Goal: Information Seeking & Learning: Check status

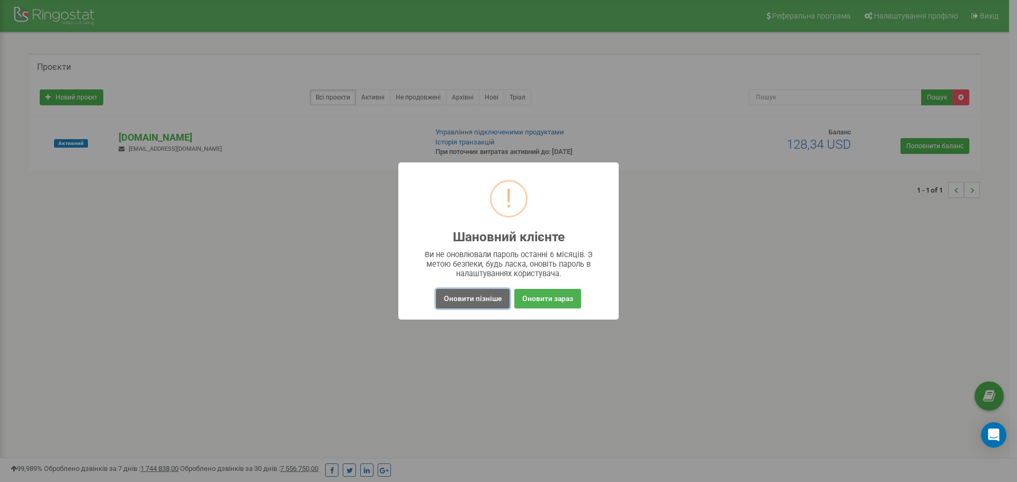
click at [471, 303] on button "Оновити пізніше" at bounding box center [473, 299] width 74 height 20
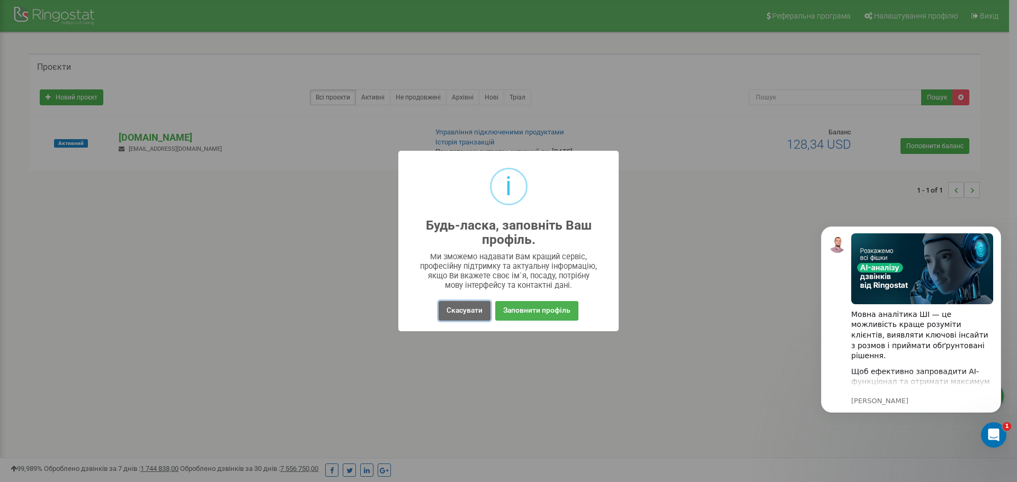
click at [467, 311] on button "Скасувати" at bounding box center [464, 311] width 52 height 20
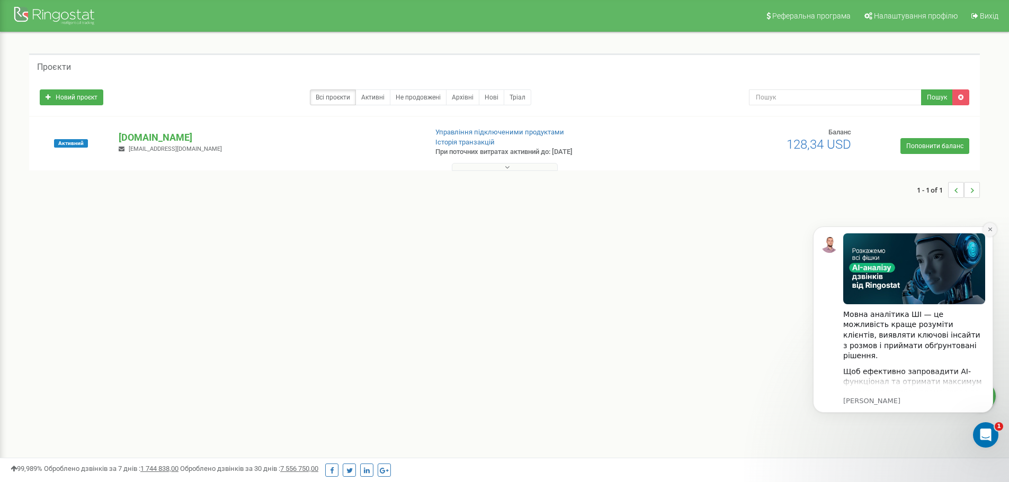
click at [990, 231] on icon "Dismiss notification" at bounding box center [990, 230] width 6 height 6
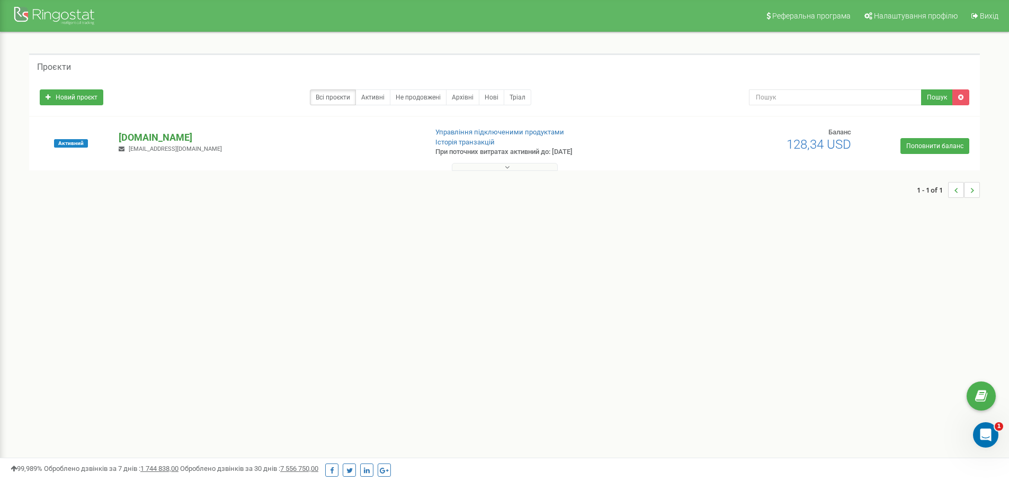
click at [142, 136] on p "[DOMAIN_NAME]" at bounding box center [268, 138] width 299 height 14
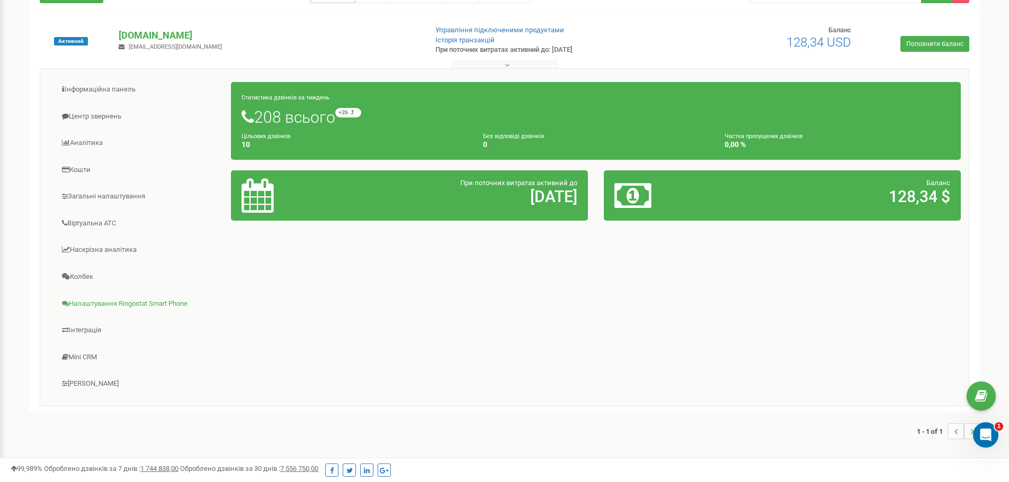
scroll to position [106, 0]
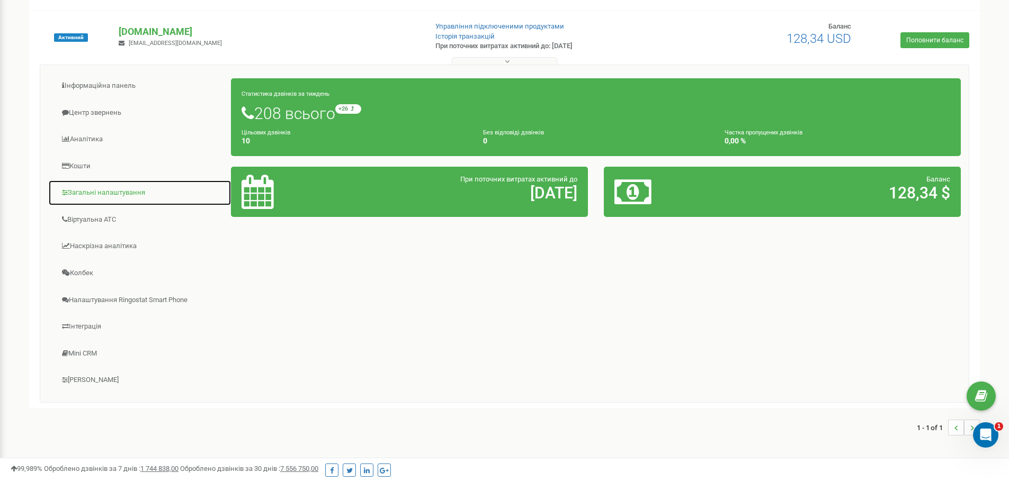
click at [105, 191] on link "Загальні налаштування" at bounding box center [139, 193] width 183 height 26
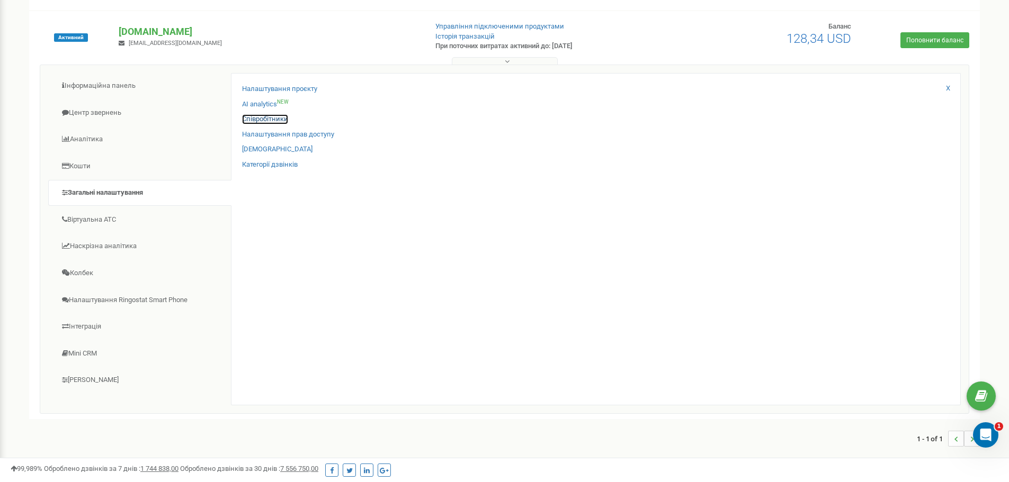
click at [280, 120] on link "Співробітники" at bounding box center [265, 119] width 46 height 10
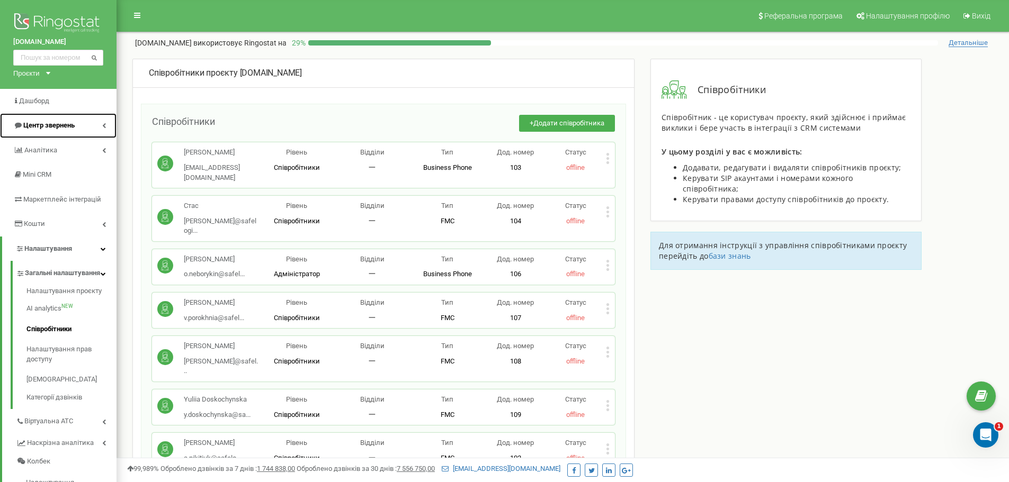
click at [71, 128] on span "Центр звернень" at bounding box center [48, 125] width 51 height 8
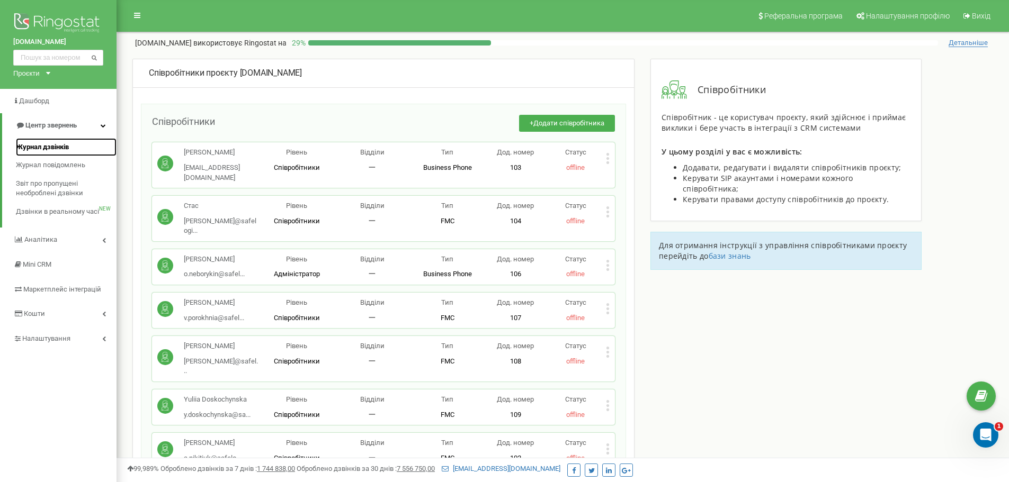
click at [62, 144] on span "Журнал дзвінків" at bounding box center [42, 147] width 53 height 10
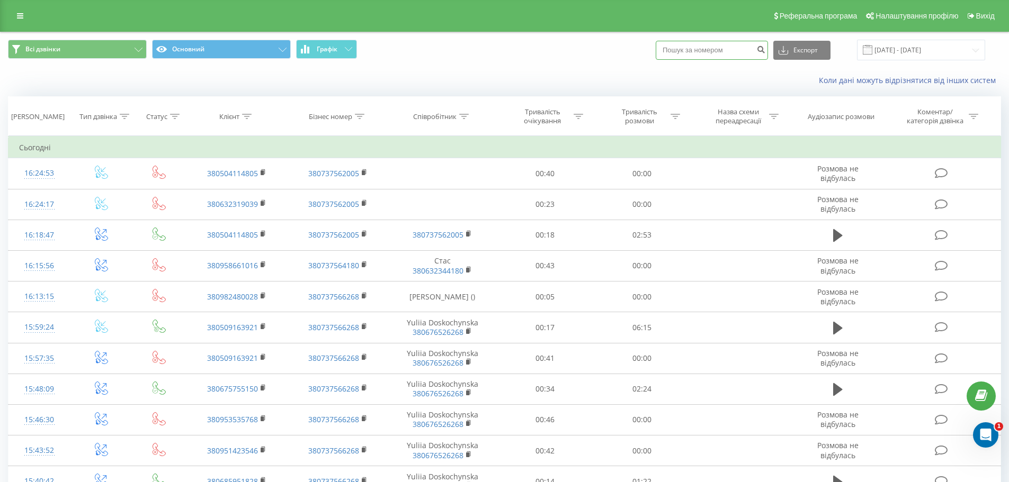
click at [674, 49] on input at bounding box center [712, 50] width 112 height 19
paste input "[PHONE_NUMBER]"
type input "[PHONE_NUMBER]"
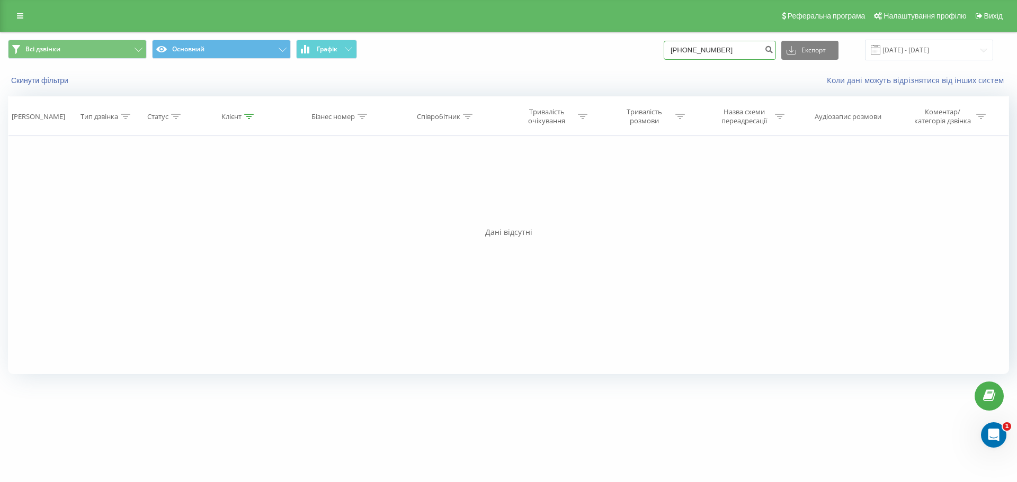
click at [685, 50] on input "+380958661016" at bounding box center [720, 50] width 112 height 19
type input "380958661016"
